Goal: Transaction & Acquisition: Purchase product/service

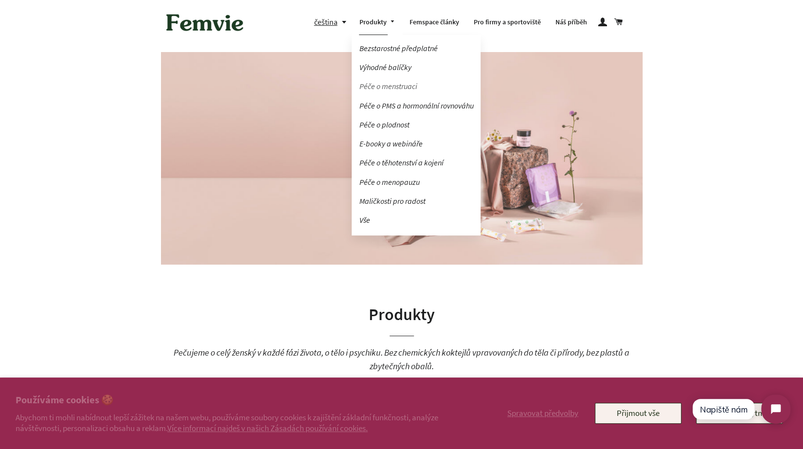
click at [404, 83] on link "Péče o menstruaci" at bounding box center [416, 86] width 129 height 17
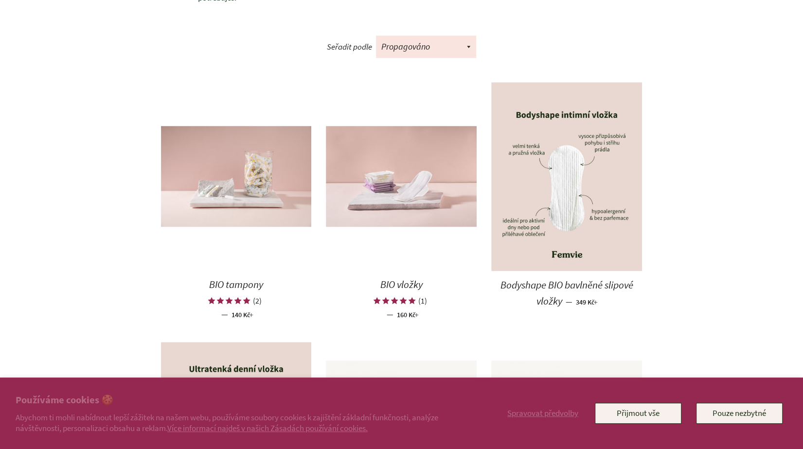
scroll to position [520, 0]
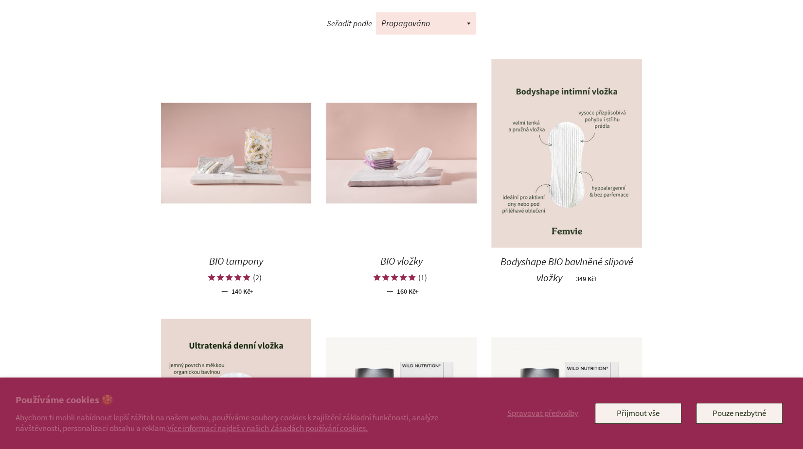
click at [559, 210] on img at bounding box center [566, 153] width 151 height 189
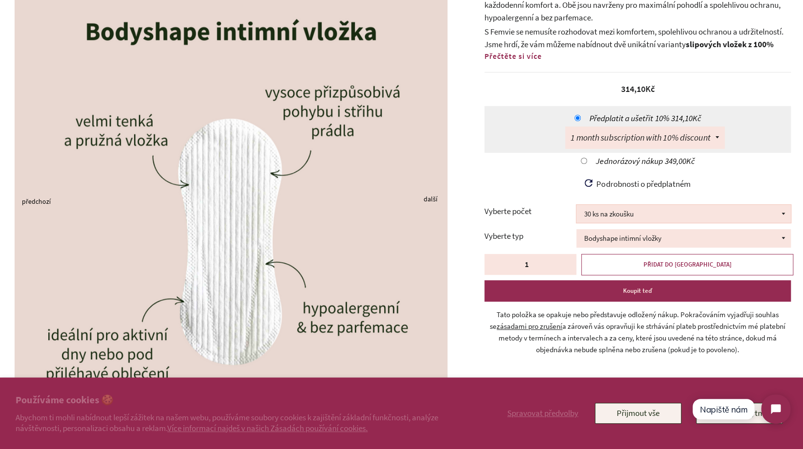
click at [624, 213] on select "30 ks na zkoušku 100 ks 150 ks 200 ks" at bounding box center [683, 214] width 215 height 18
click at [576, 205] on select "30 ks na zkoušku 100 ks 150 ks 200 ks" at bounding box center [683, 214] width 215 height 18
click at [624, 234] on select "Bodyshape intimní vložky" at bounding box center [683, 238] width 215 height 18
click at [576, 229] on select "Bodyshape intimní vložky" at bounding box center [683, 238] width 215 height 18
click at [664, 243] on select "Bodyshape intimní vložky" at bounding box center [683, 238] width 215 height 18
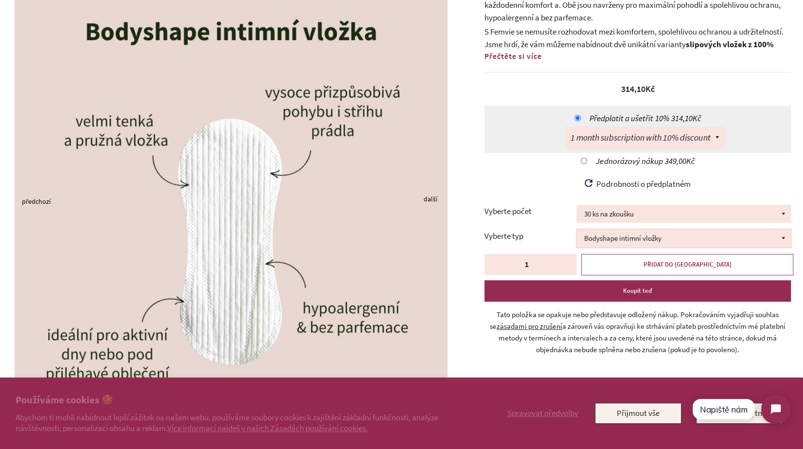
click at [718, 239] on select "Bodyshape intimní vložky" at bounding box center [683, 238] width 215 height 18
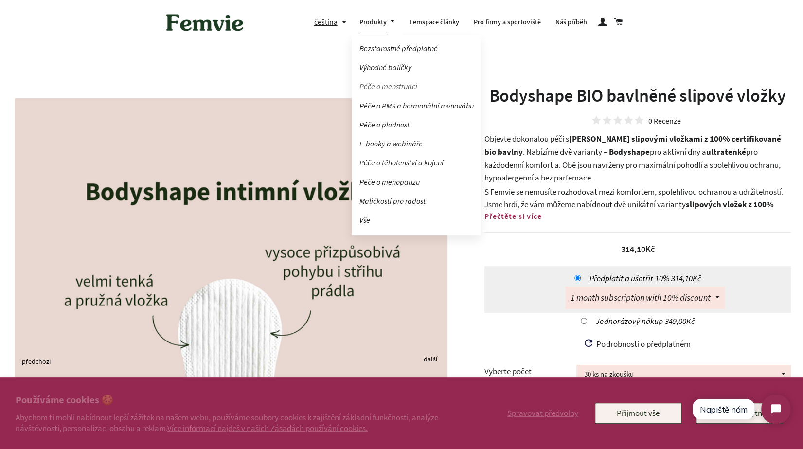
click at [392, 84] on link "Péče o menstruaci" at bounding box center [416, 86] width 129 height 17
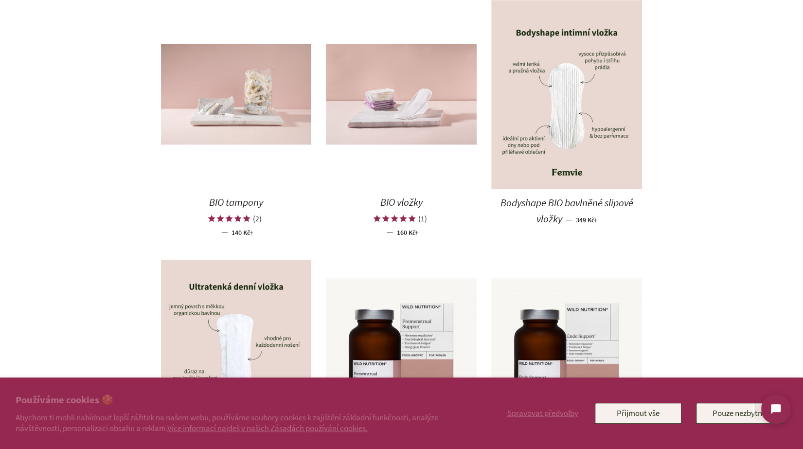
scroll to position [611, 0]
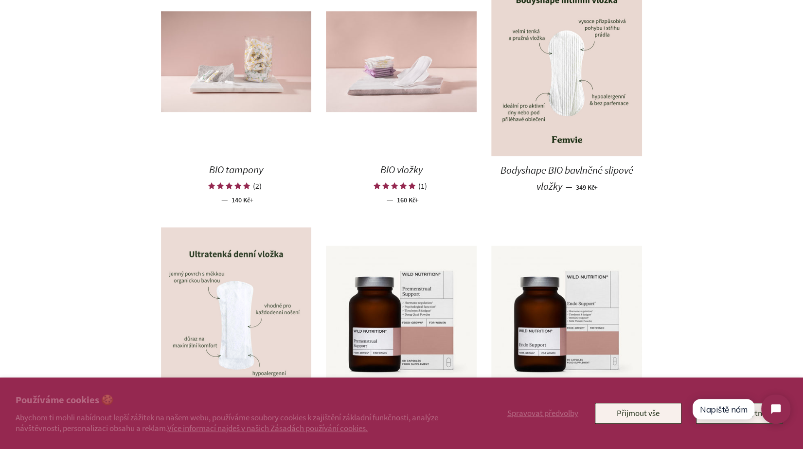
click at [235, 284] on img at bounding box center [236, 321] width 151 height 189
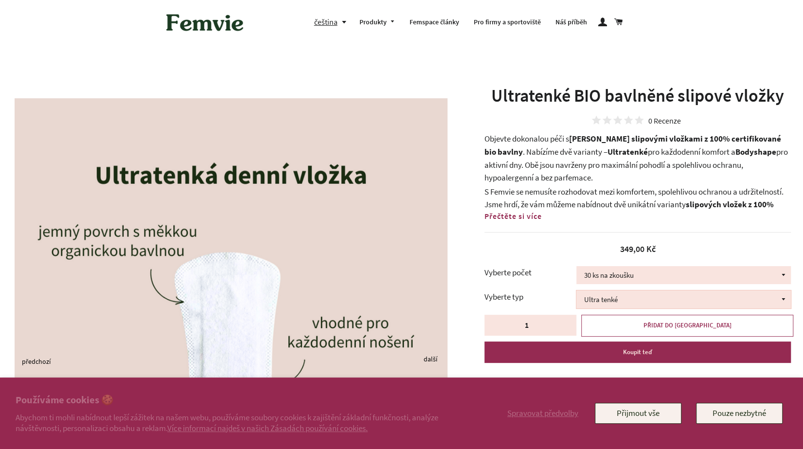
click at [665, 300] on select "Ultra tenké Bodyshape balené ve [PERSON_NAME]" at bounding box center [683, 299] width 215 height 18
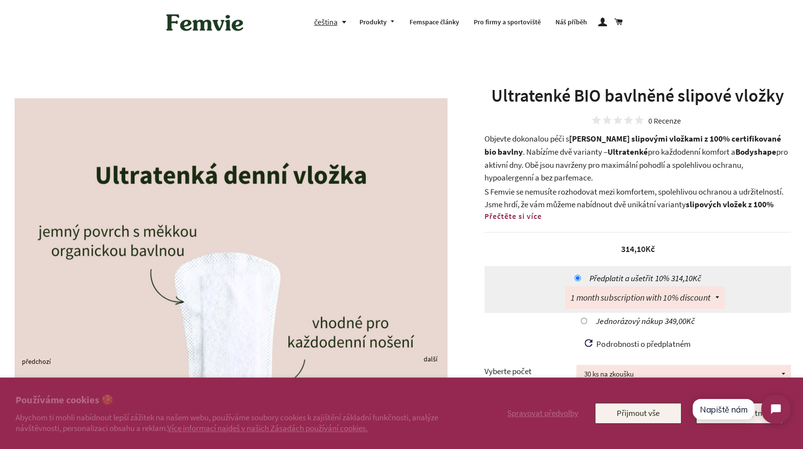
click at [576, 389] on select "Ultra tenké Bodyshape balené ve [PERSON_NAME]" at bounding box center [683, 398] width 215 height 18
click at [740, 245] on div "Běžná cena Prodejní cena 314,10Kč Jednotková cena / za" at bounding box center [637, 244] width 306 height 24
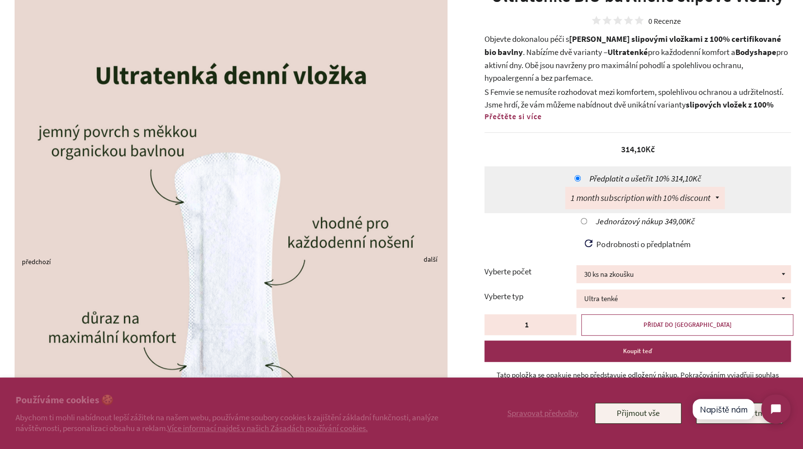
scroll to position [100, 0]
click at [718, 294] on select "Ultra tenké Bodyshape balené ve [PERSON_NAME]" at bounding box center [683, 298] width 215 height 18
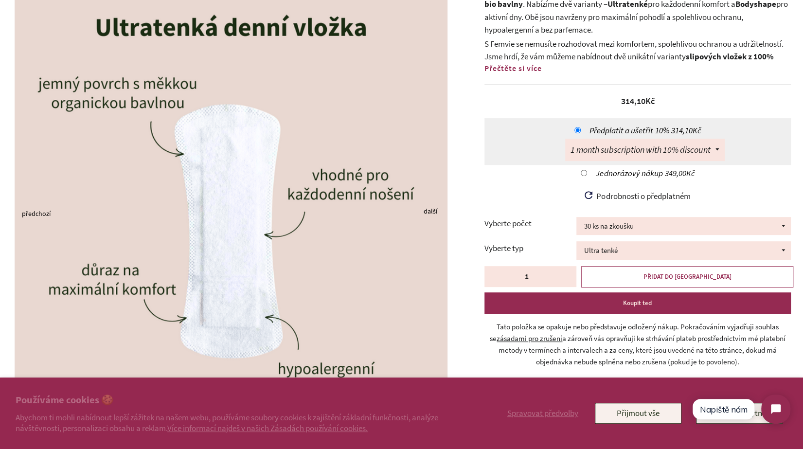
scroll to position [150, 0]
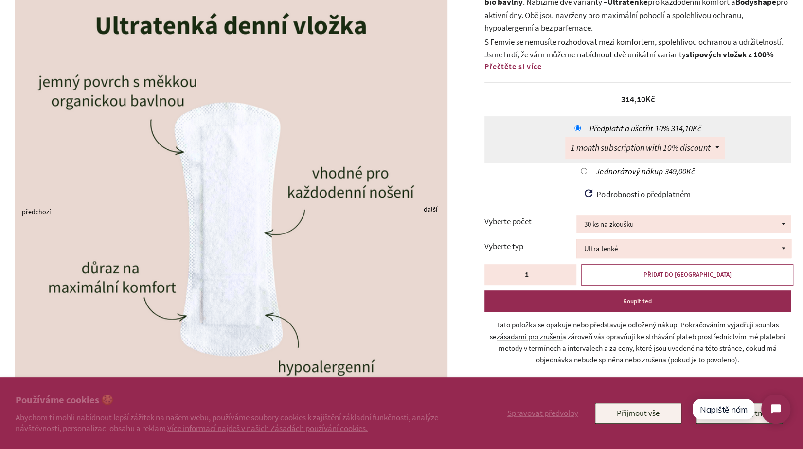
click at [651, 246] on select "Ultra tenké Bodyshape balené ve [PERSON_NAME]" at bounding box center [683, 248] width 215 height 18
select select "Bodyshape balené ve [PERSON_NAME]"
click at [576, 239] on select "Ultra tenké Bodyshape balené ve [PERSON_NAME]" at bounding box center [683, 248] width 215 height 18
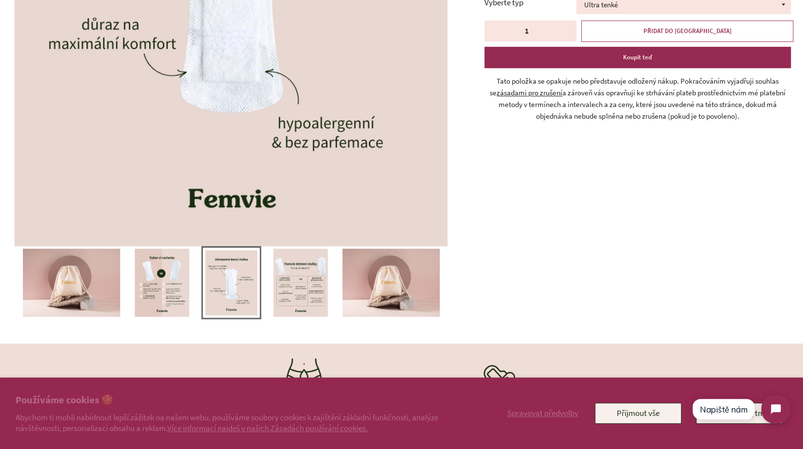
scroll to position [395, 0]
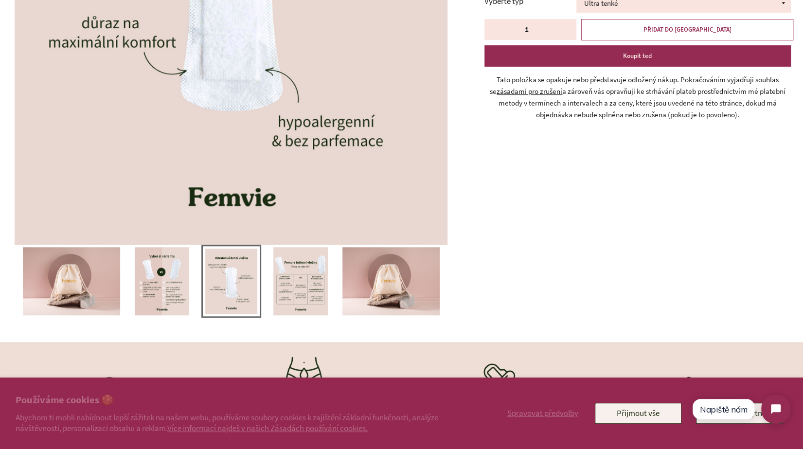
click at [324, 313] on img at bounding box center [300, 281] width 54 height 68
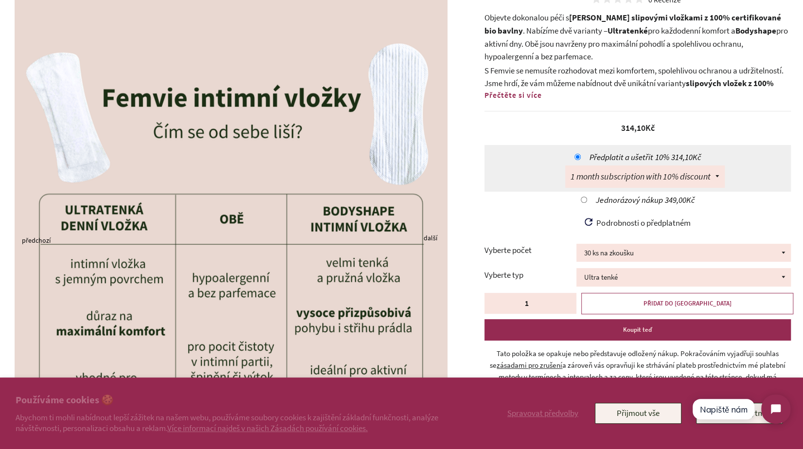
scroll to position [94, 0]
